Goal: Task Accomplishment & Management: Use online tool/utility

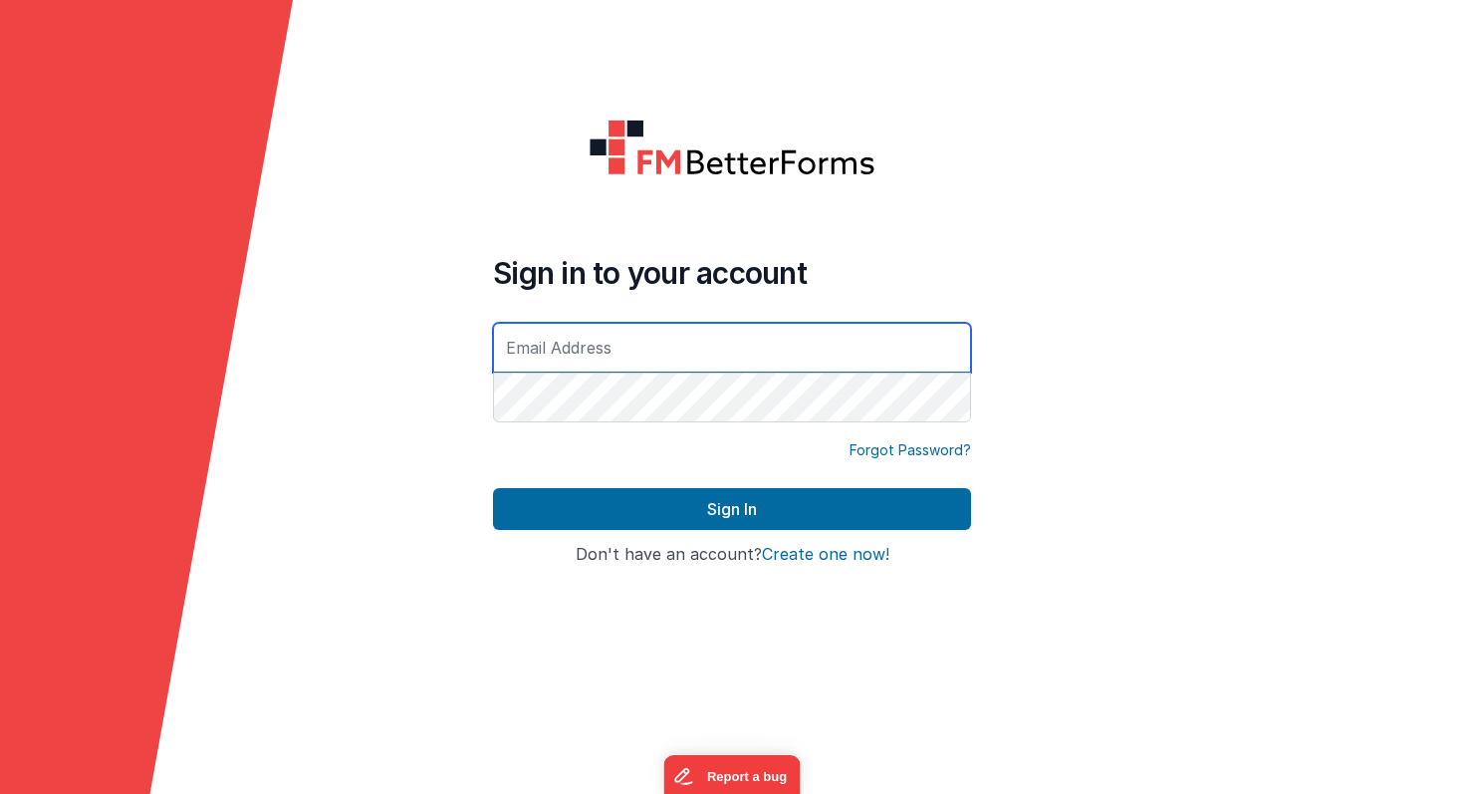
click at [636, 353] on input "text" at bounding box center [732, 348] width 478 height 50
type input "[EMAIL_ADDRESS][DOMAIN_NAME]"
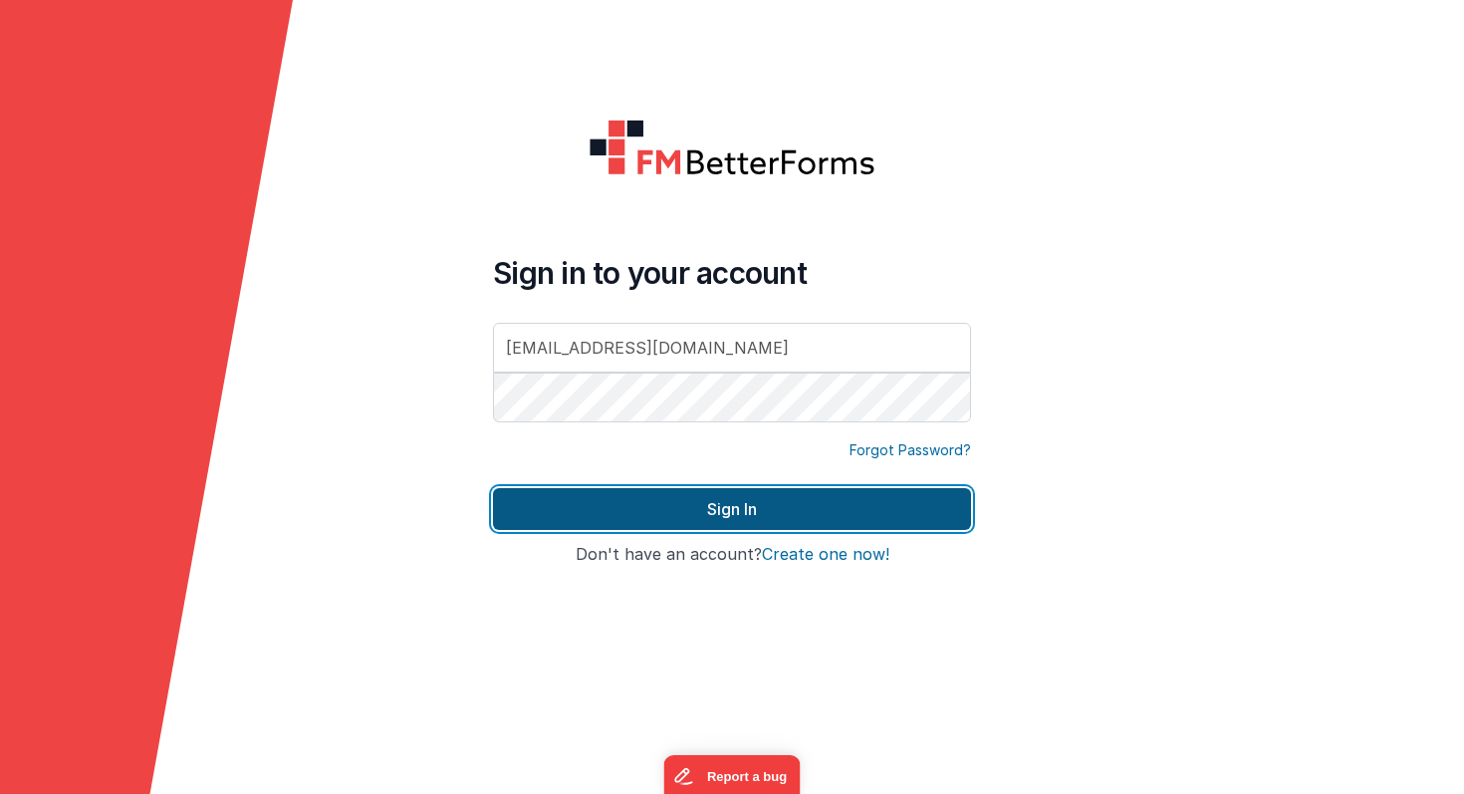
click at [760, 513] on button "Sign In" at bounding box center [732, 509] width 478 height 42
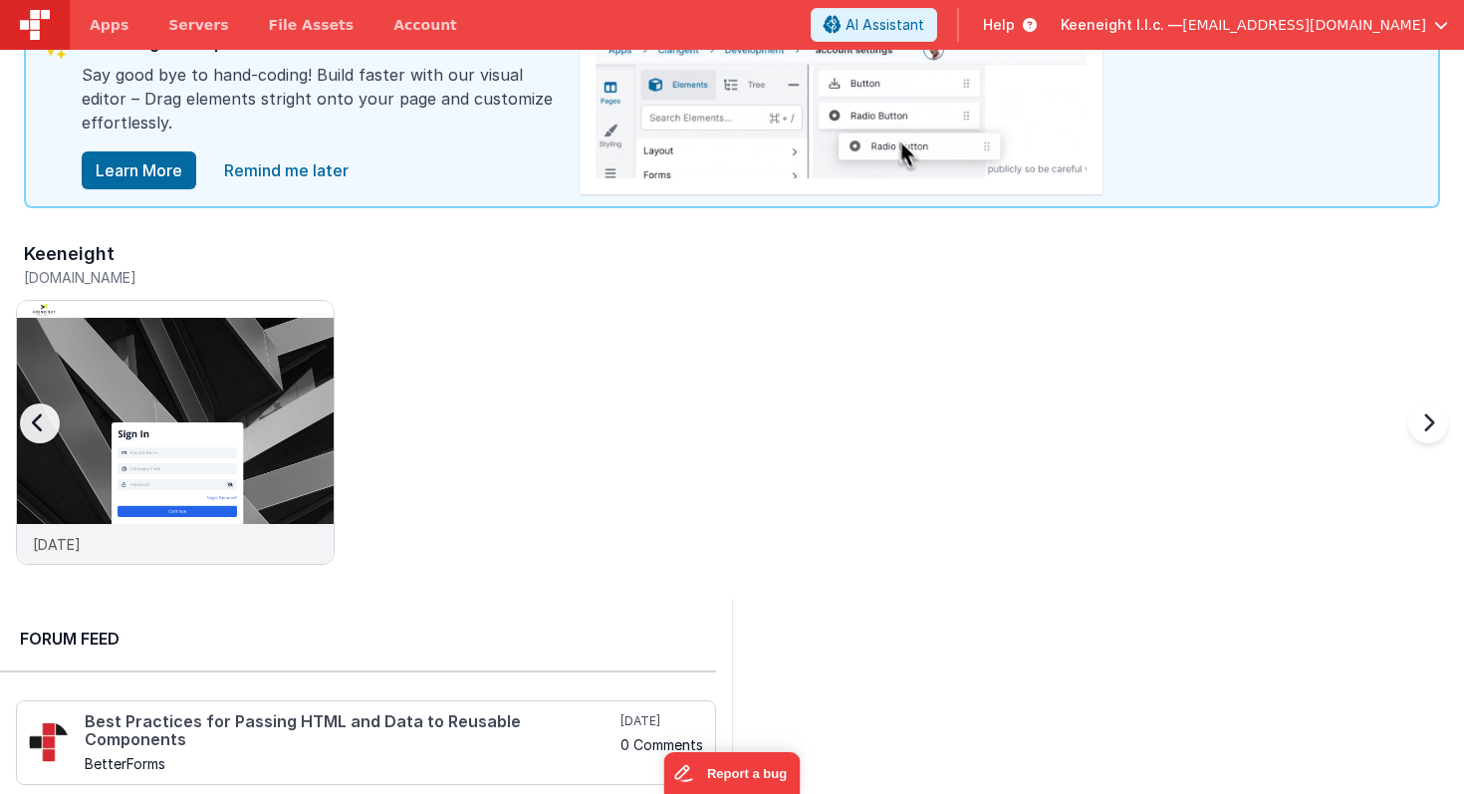
scroll to position [82, 0]
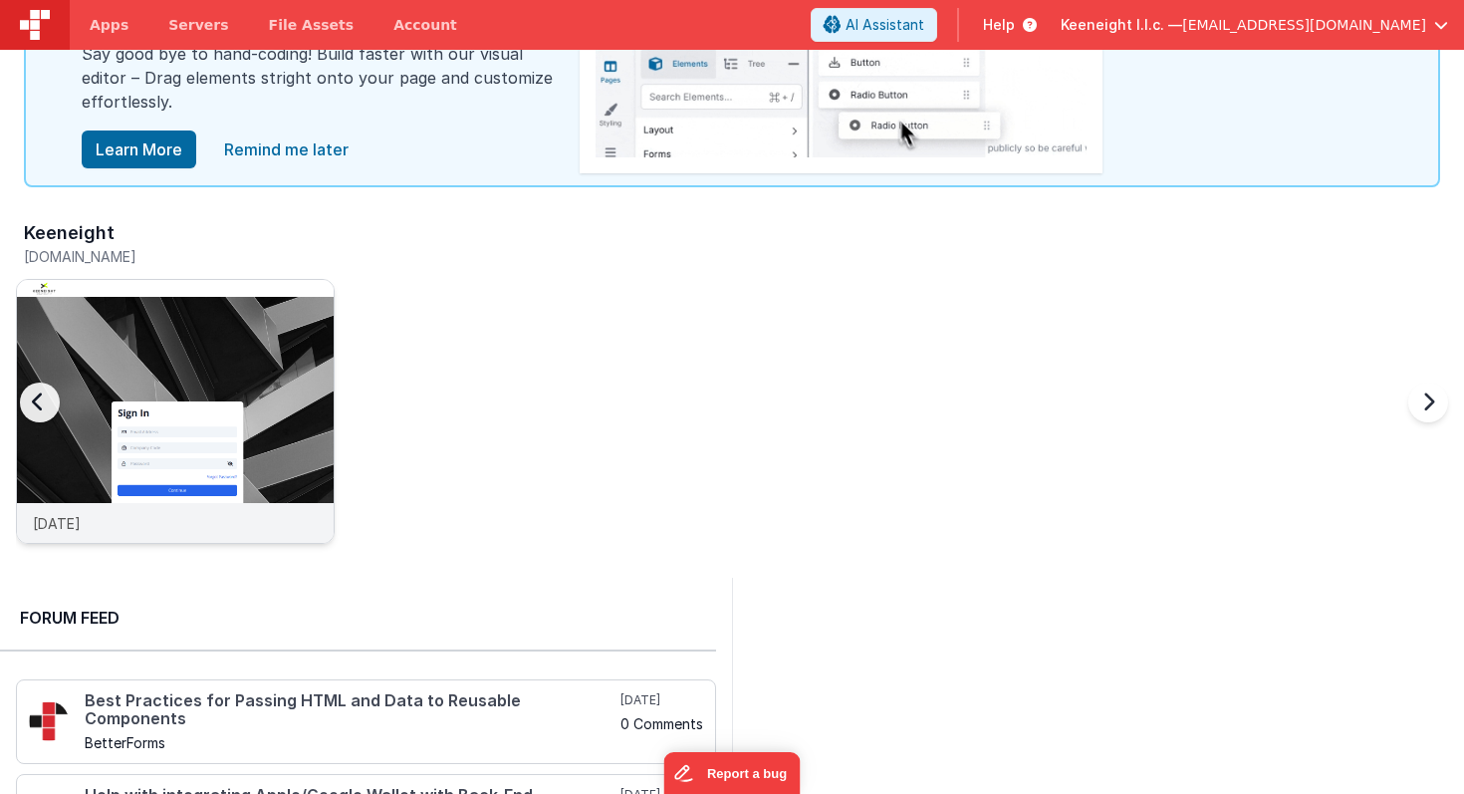
click at [186, 357] on img at bounding box center [175, 438] width 317 height 317
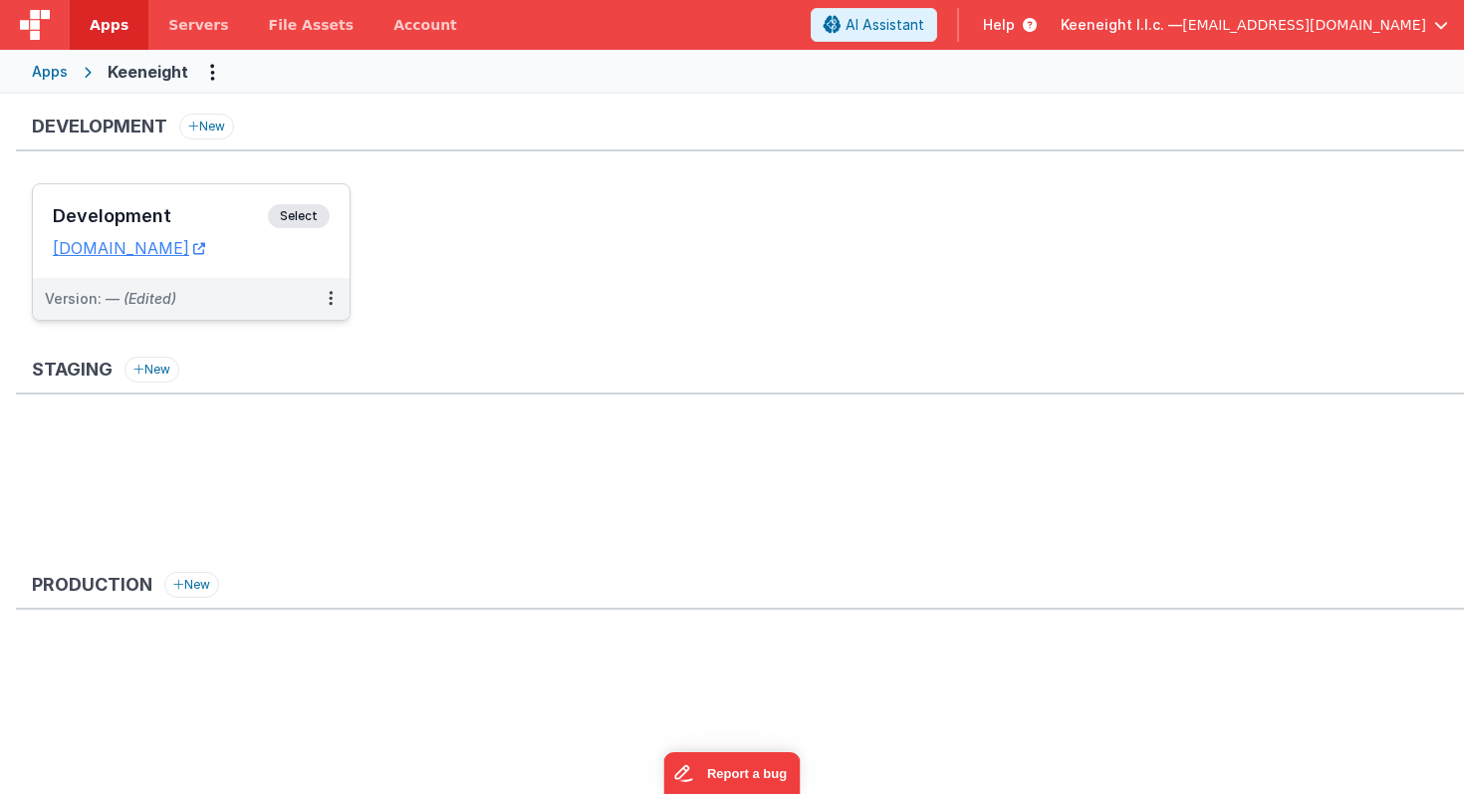
click at [247, 223] on h3 "Development" at bounding box center [160, 216] width 215 height 20
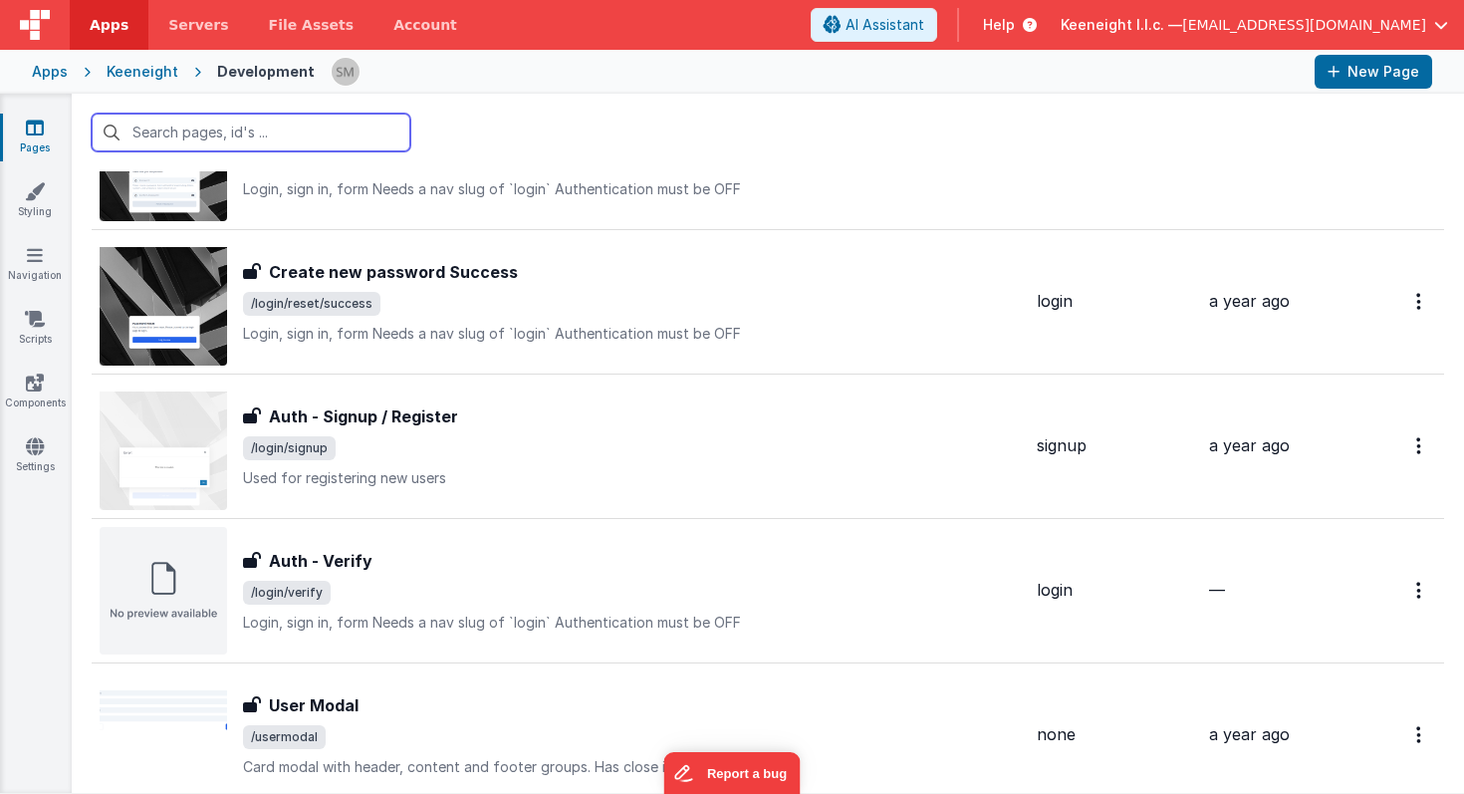
scroll to position [20, 0]
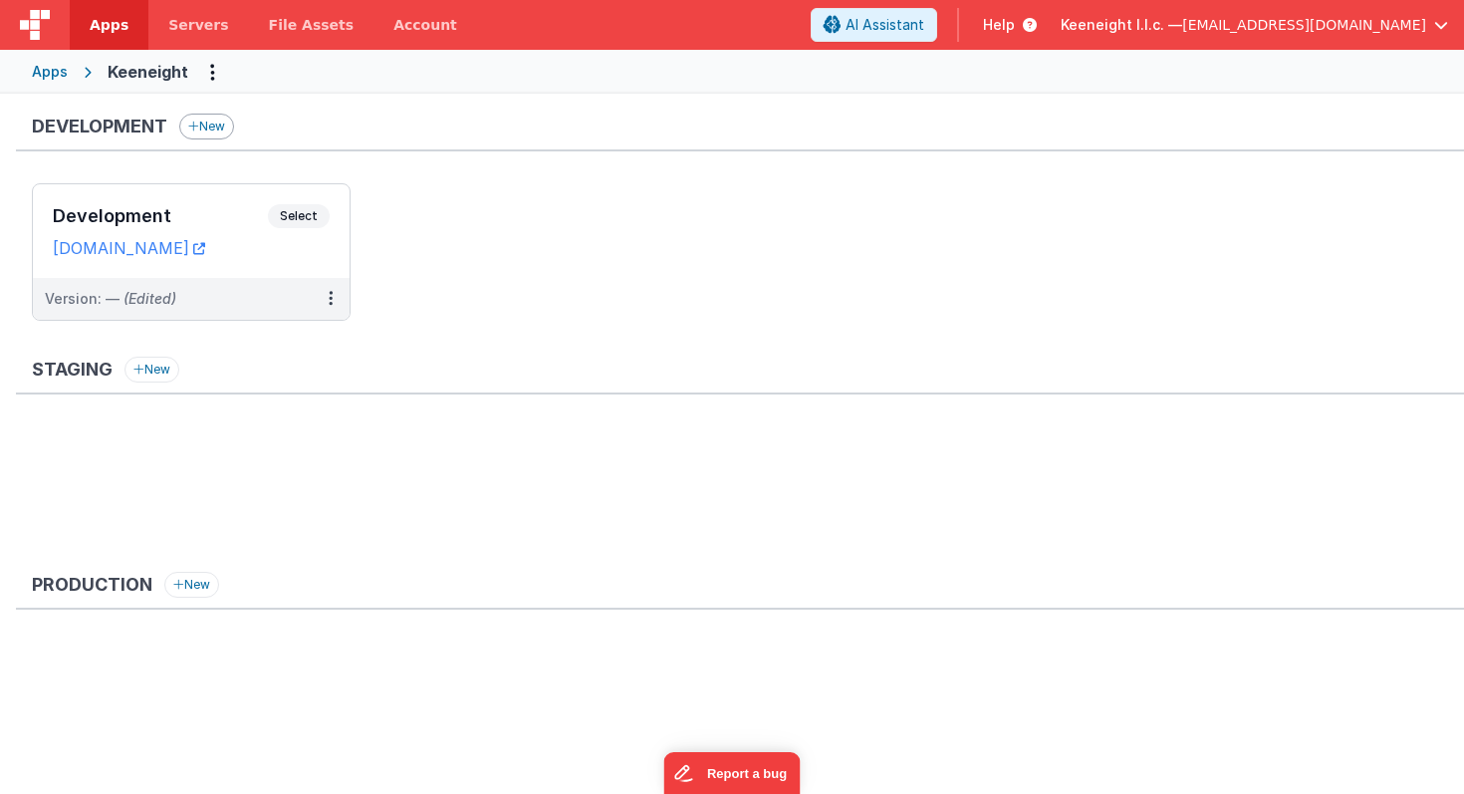
click at [207, 130] on button "New" at bounding box center [206, 127] width 55 height 26
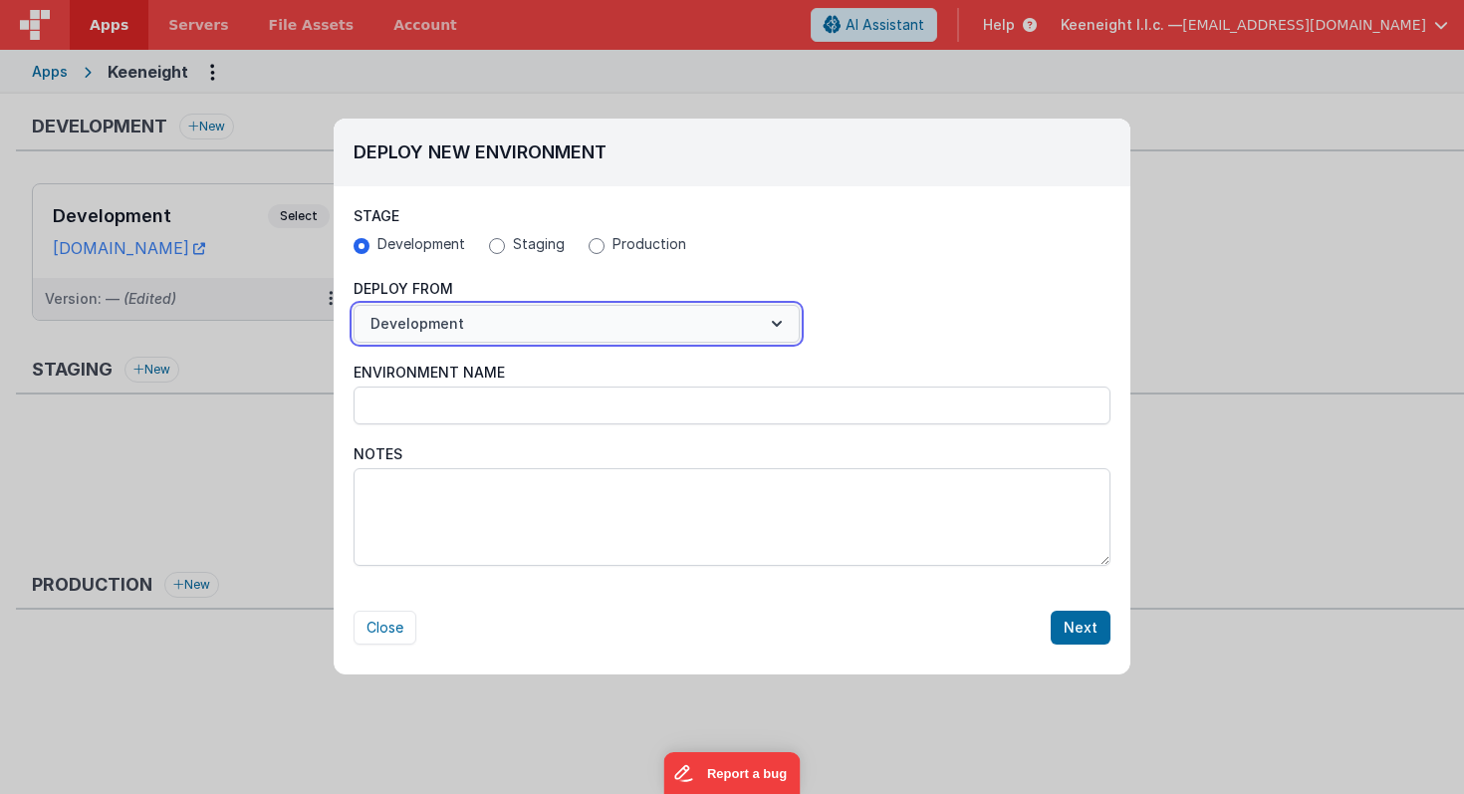
click at [488, 325] on button "Development" at bounding box center [577, 324] width 446 height 38
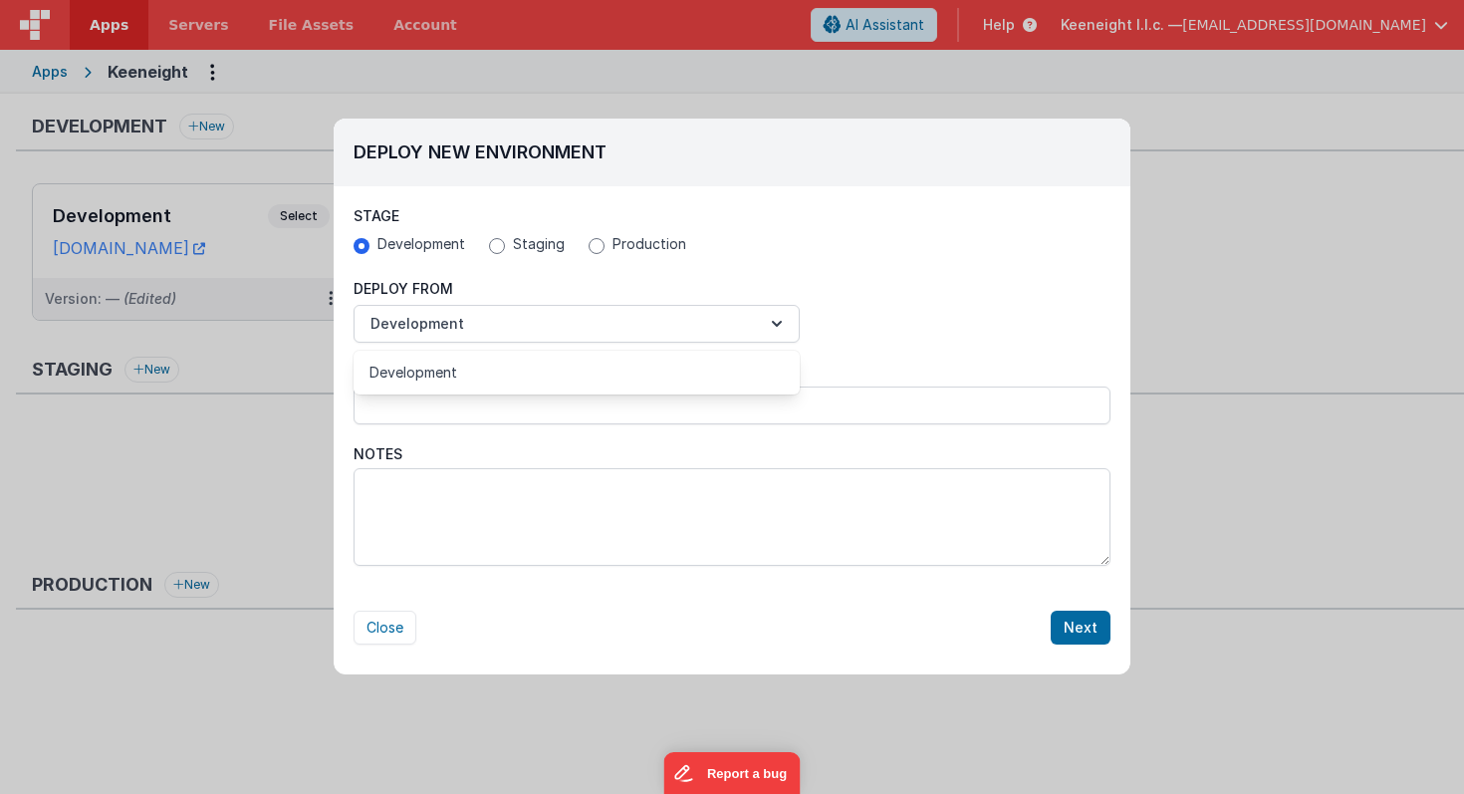
click at [529, 288] on div at bounding box center [732, 397] width 1464 height 794
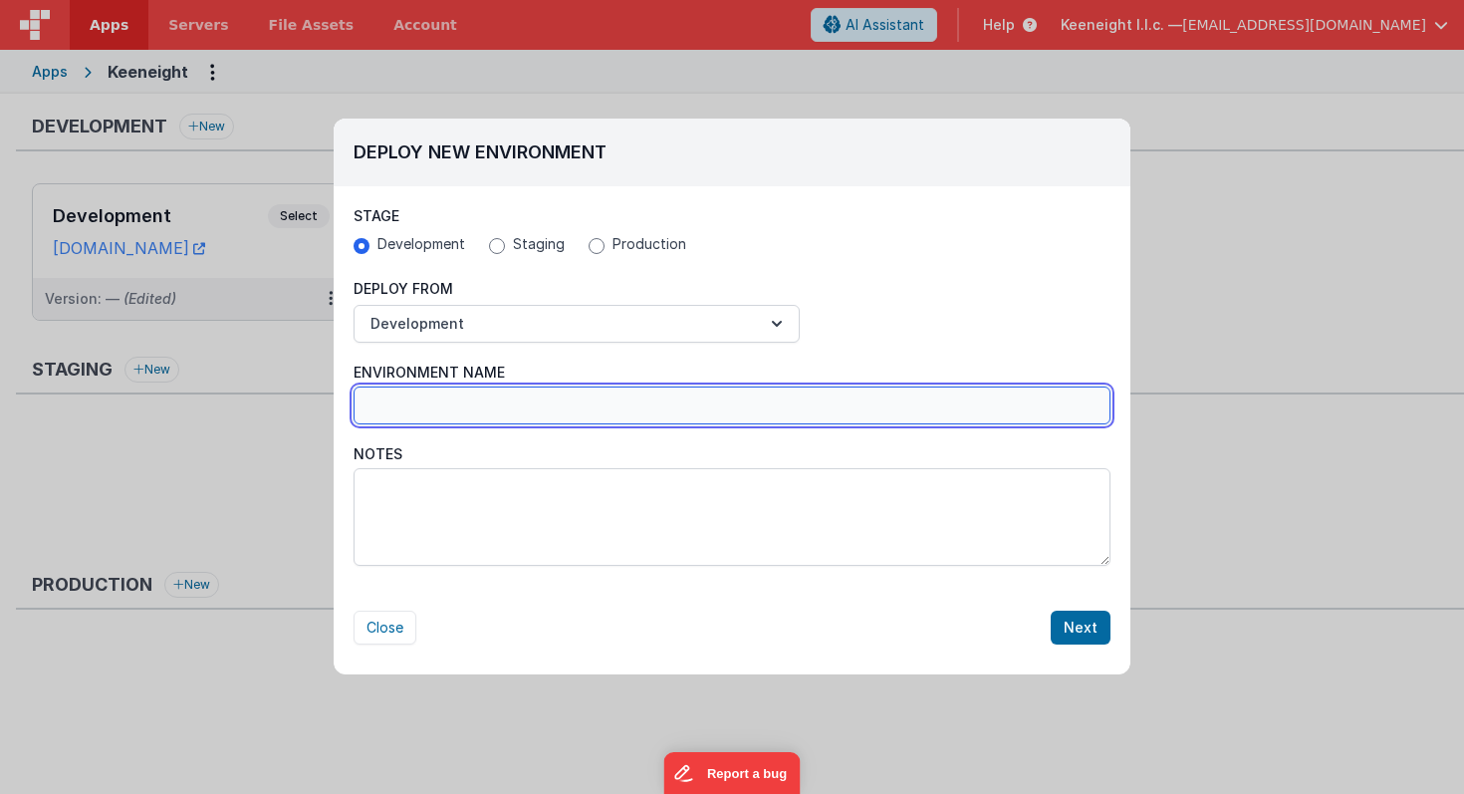
click at [481, 393] on input "Environment Name" at bounding box center [732, 405] width 757 height 38
type input "Driving Permits"
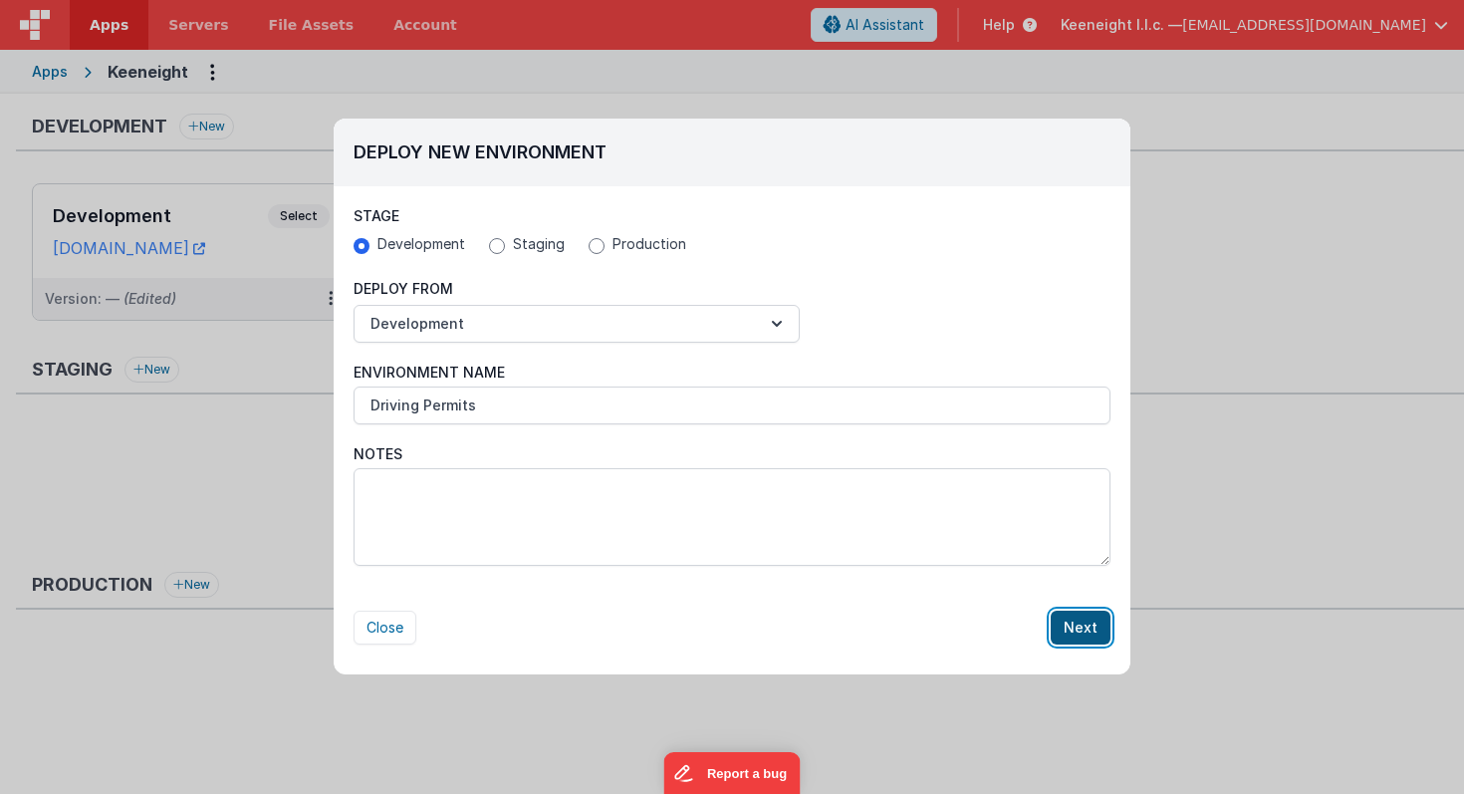
click at [1079, 633] on button "Next" at bounding box center [1081, 627] width 60 height 34
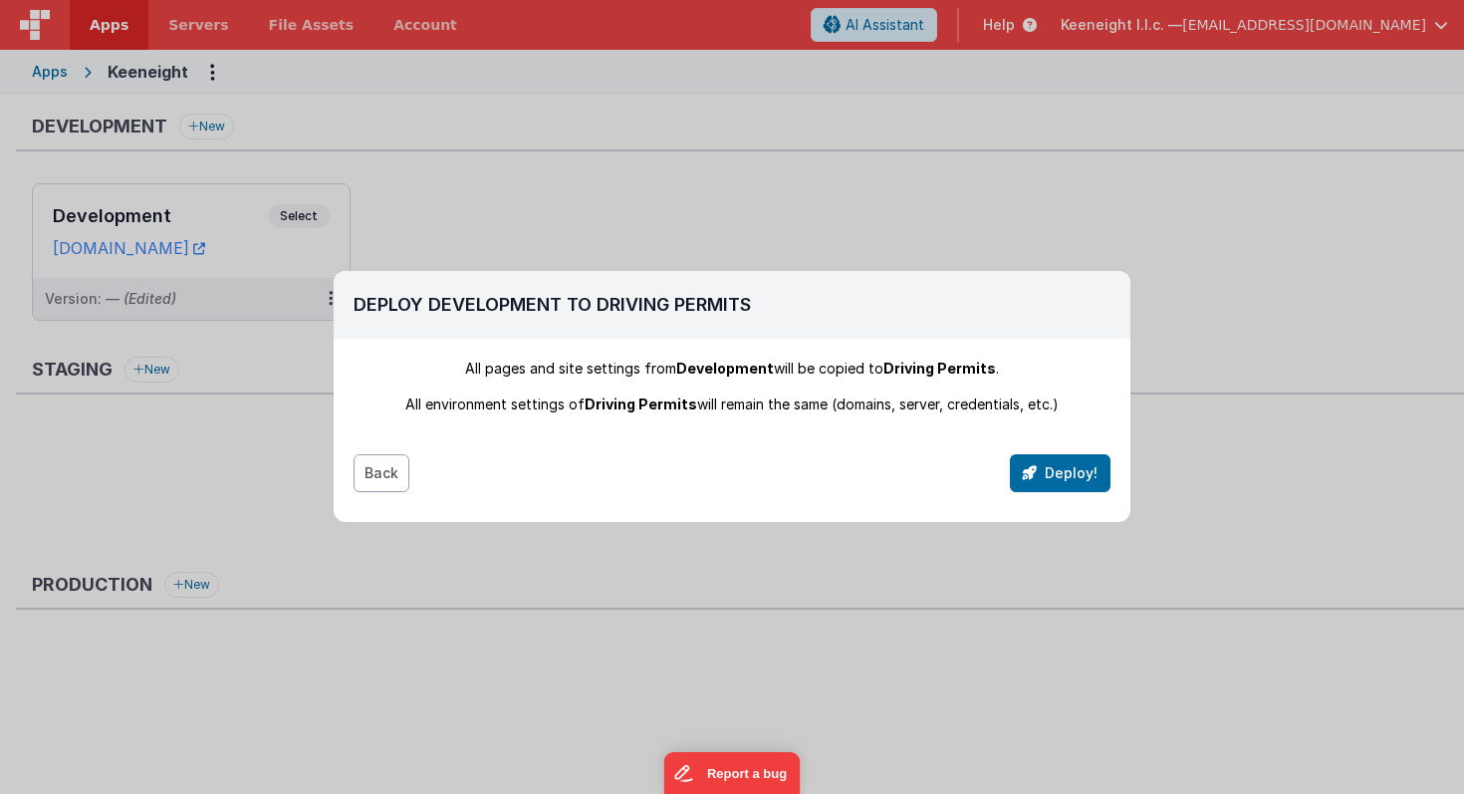
click at [386, 483] on button "Back" at bounding box center [382, 473] width 56 height 38
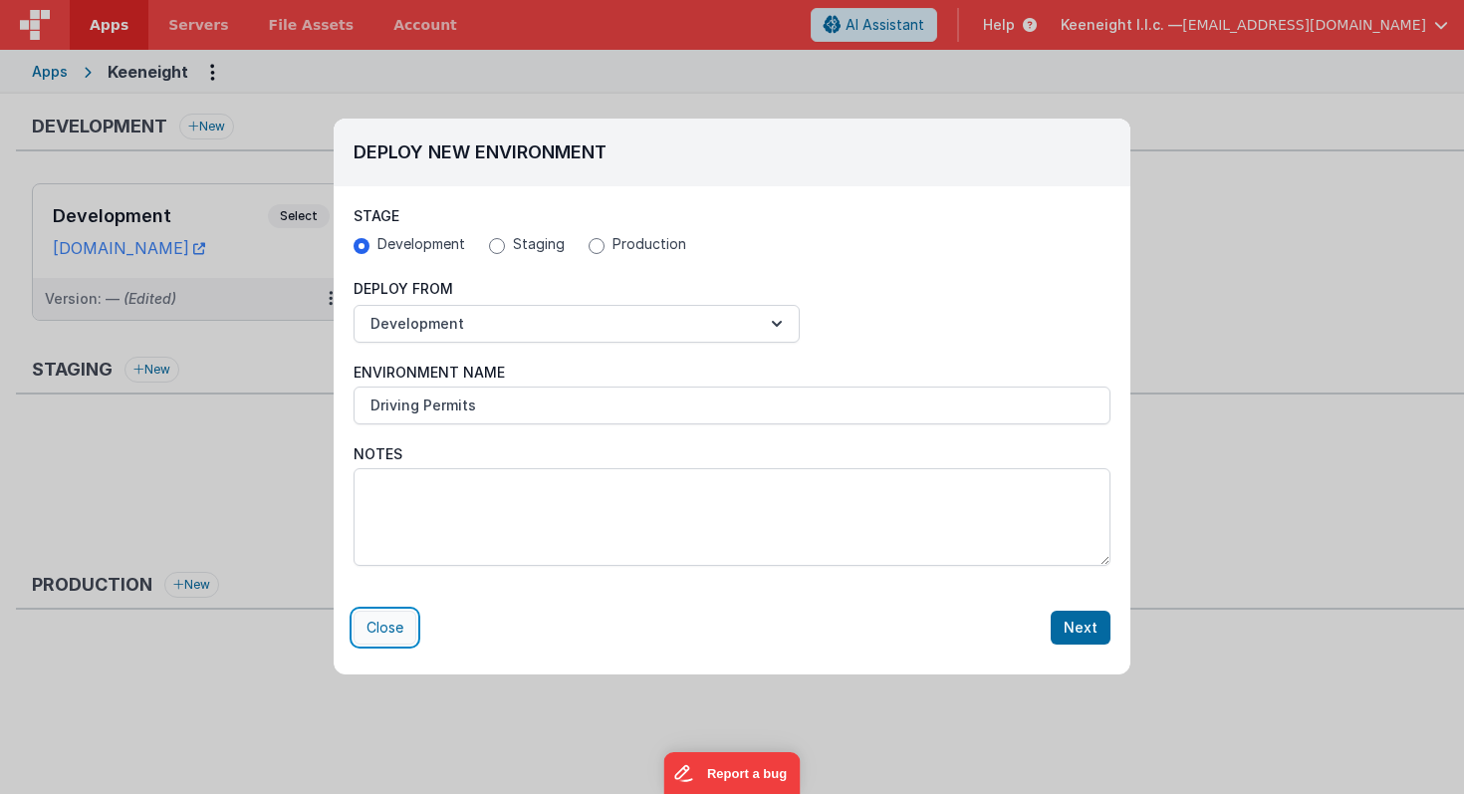
click at [396, 625] on button "Close" at bounding box center [385, 627] width 63 height 34
radio input "false"
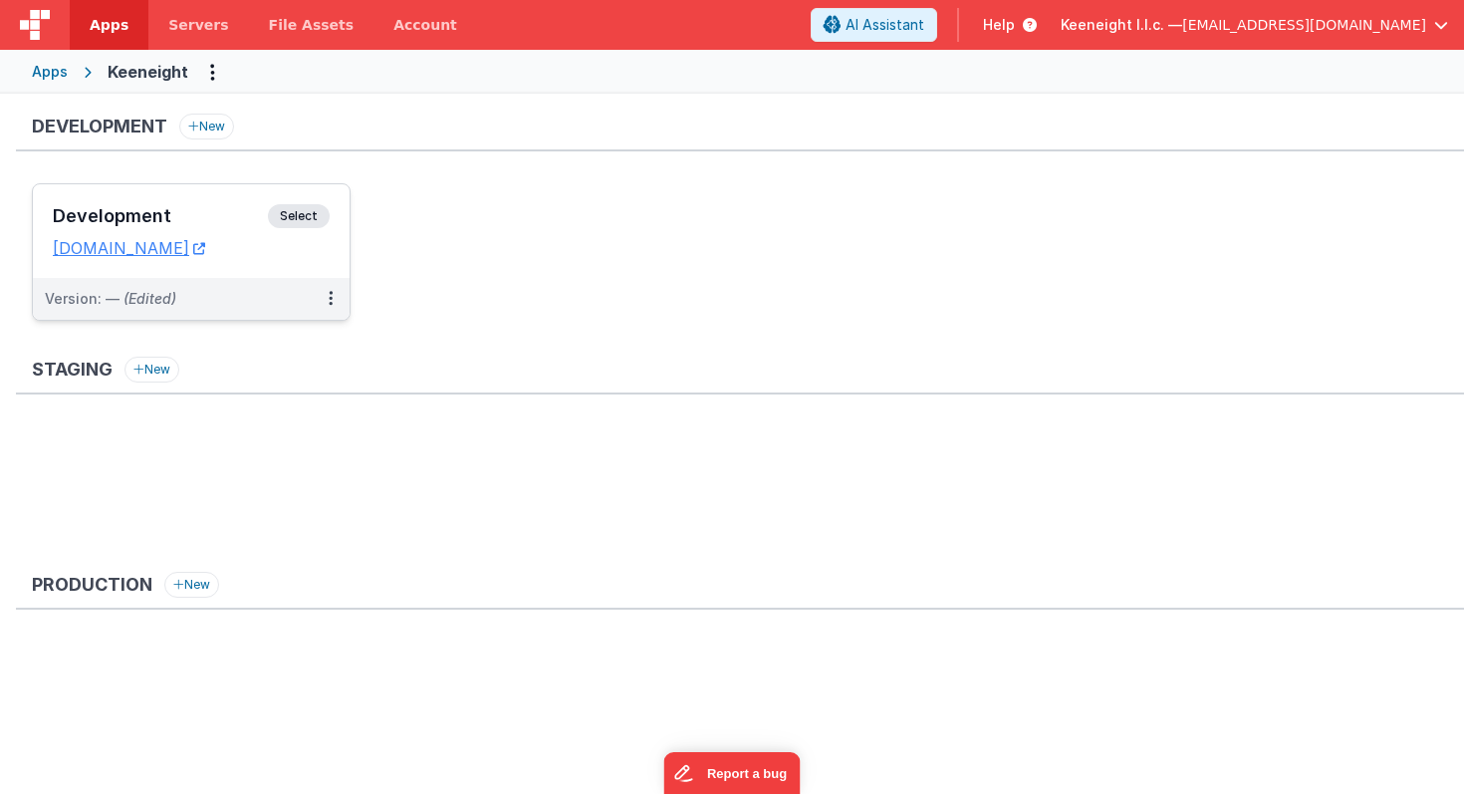
click at [243, 214] on h3 "Development" at bounding box center [160, 216] width 215 height 20
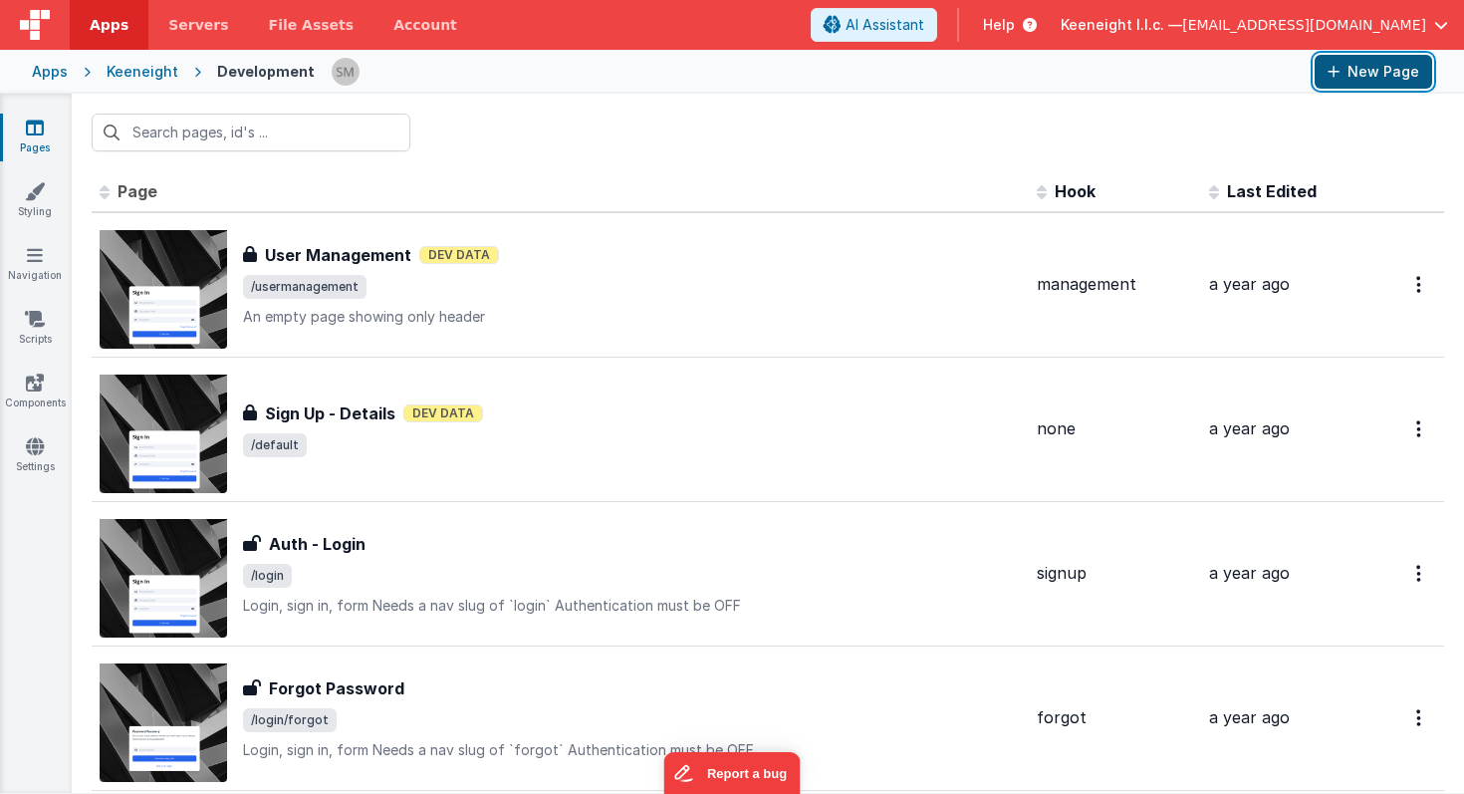
click at [1393, 80] on button "New Page" at bounding box center [1374, 72] width 118 height 34
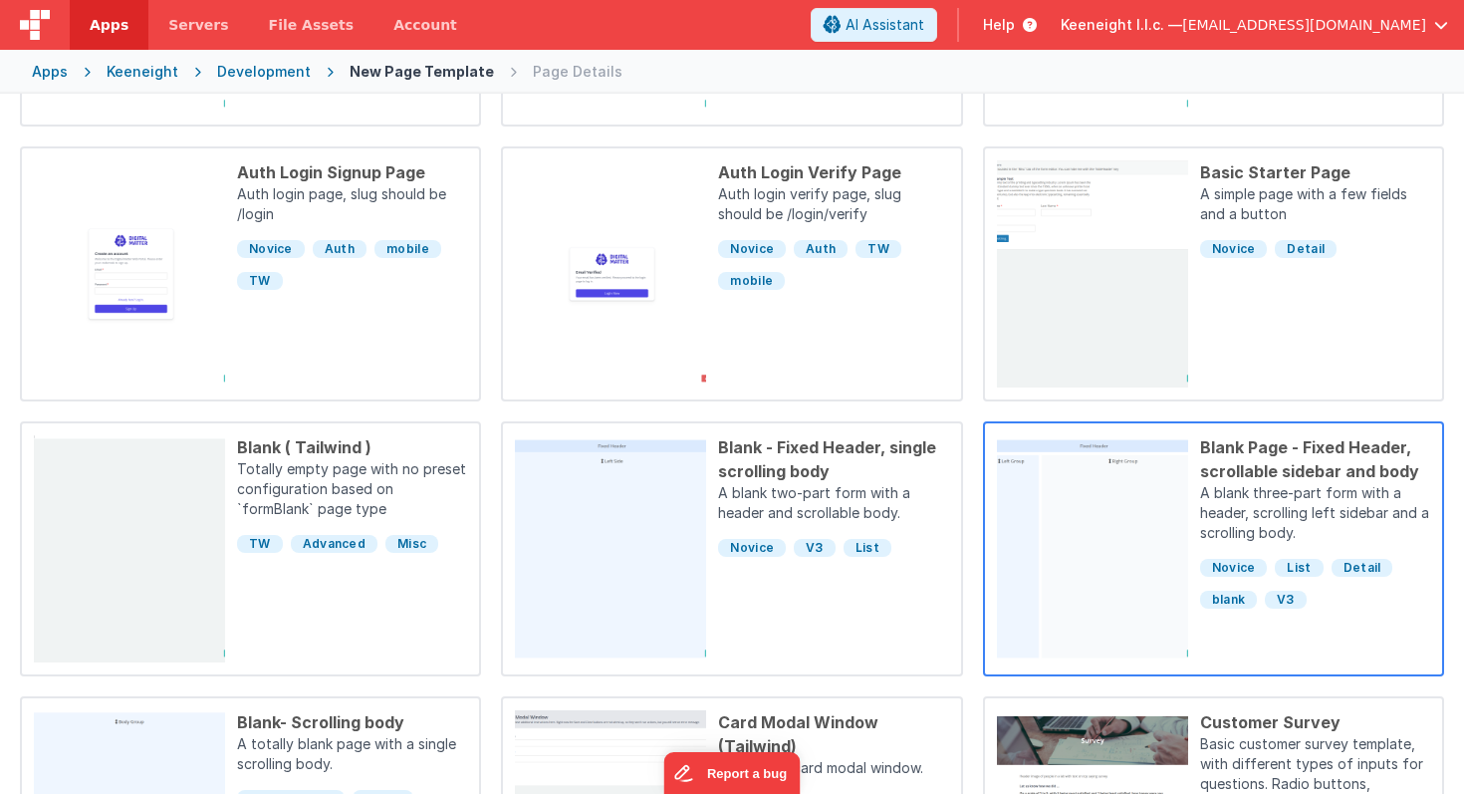
scroll to position [413, 0]
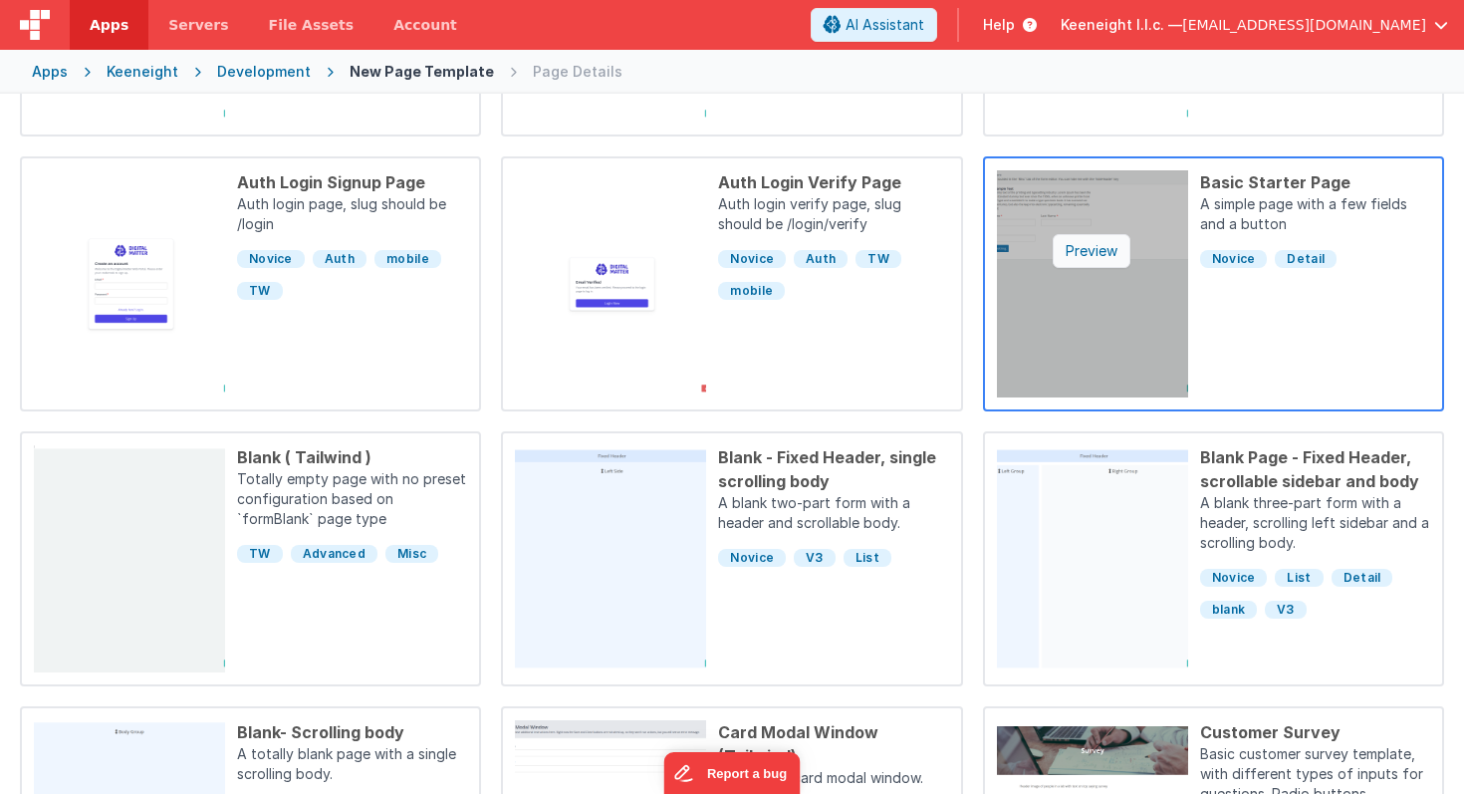
click at [1099, 256] on div "Preview" at bounding box center [1092, 251] width 78 height 34
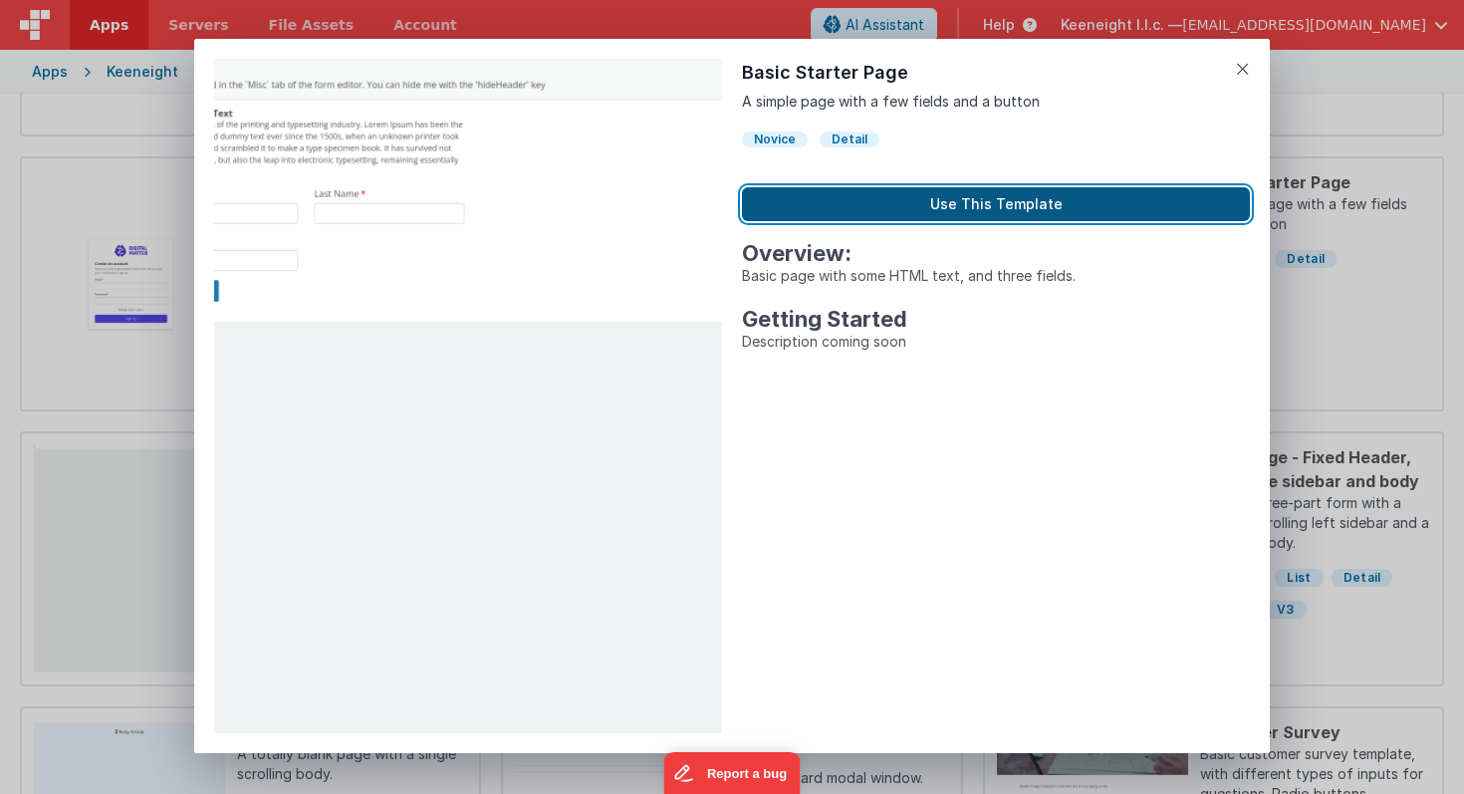
click at [1035, 217] on button "Use This Template" at bounding box center [996, 204] width 508 height 34
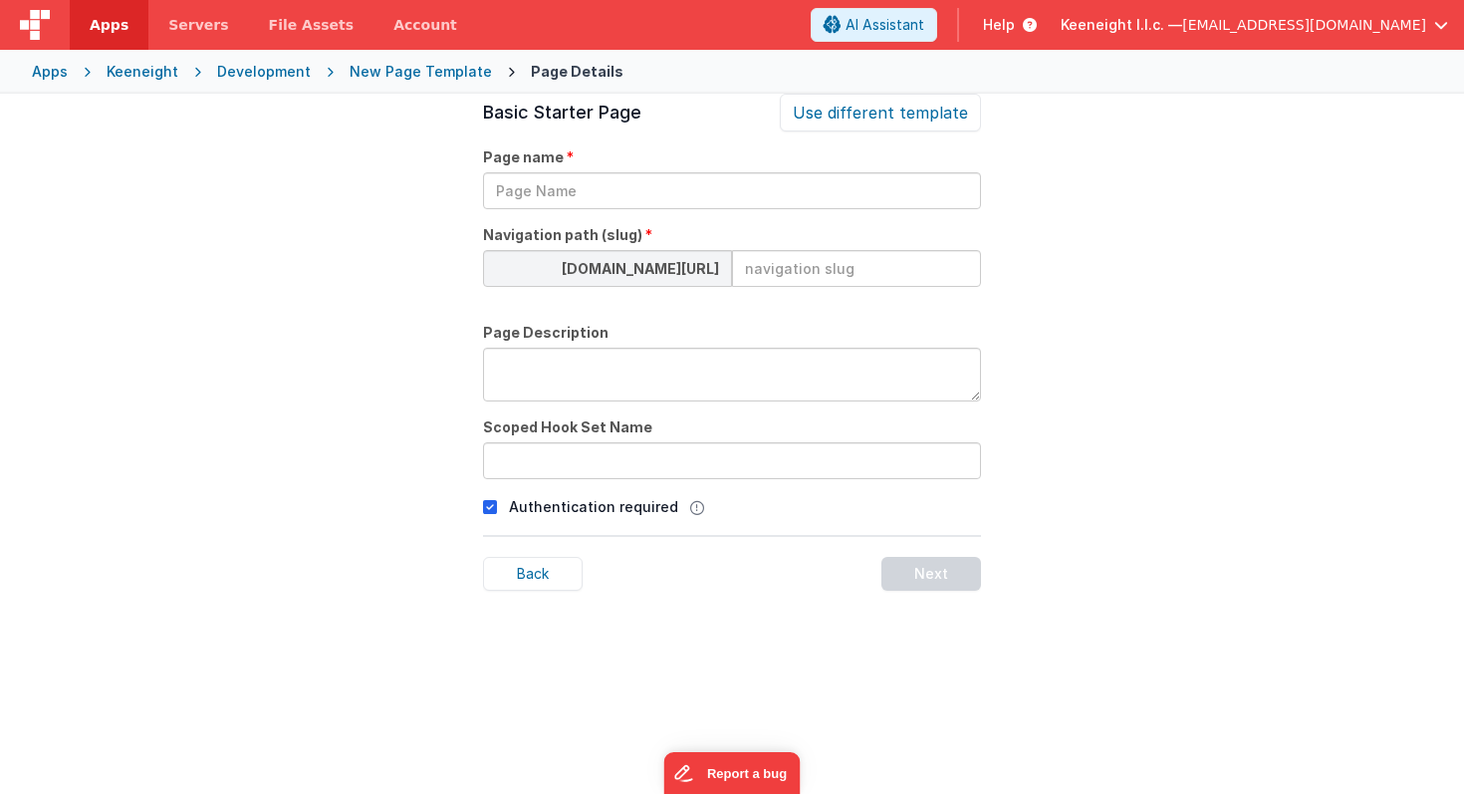
scroll to position [0, 0]
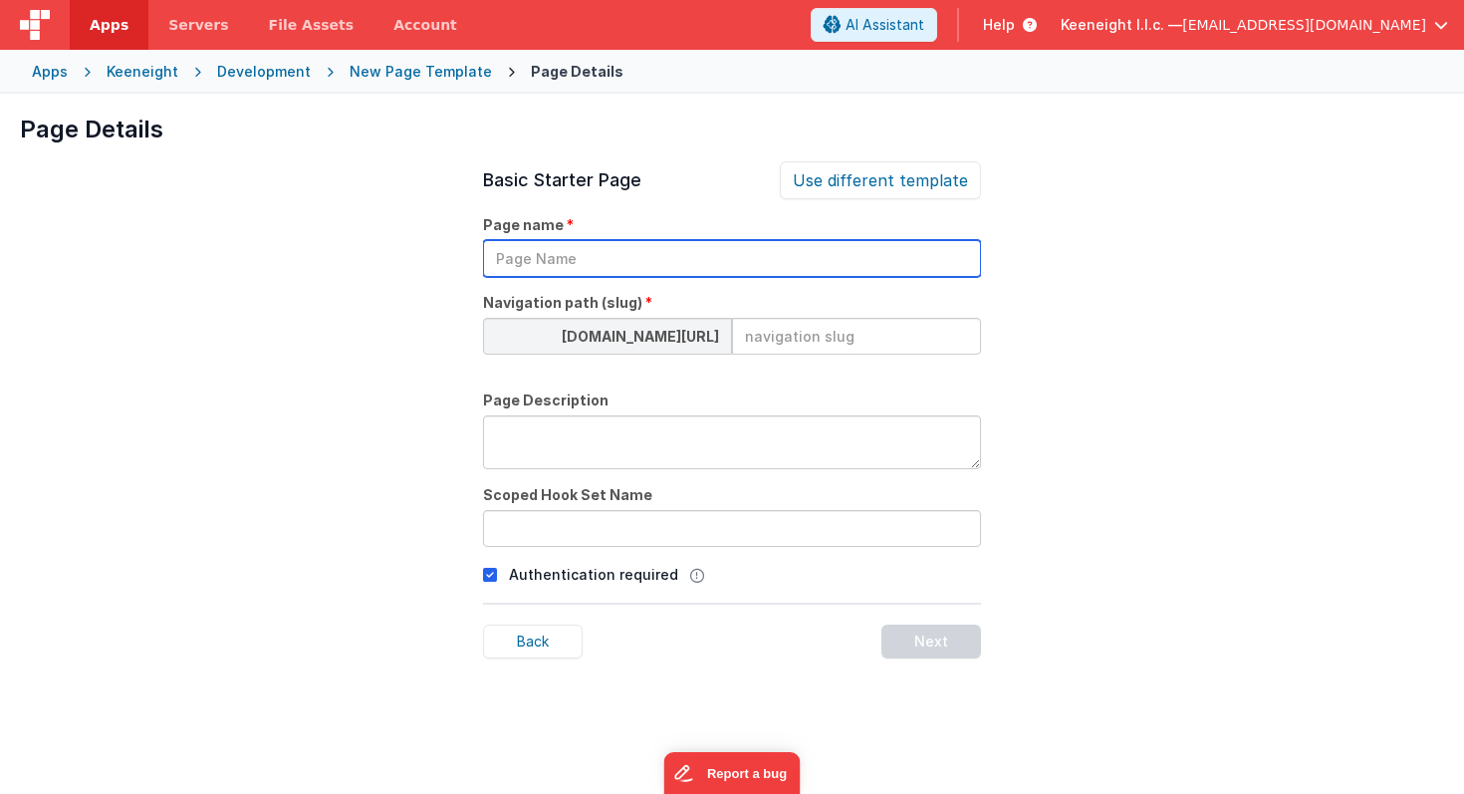
click at [658, 260] on input "text" at bounding box center [732, 258] width 498 height 37
